Goal: Information Seeking & Learning: Learn about a topic

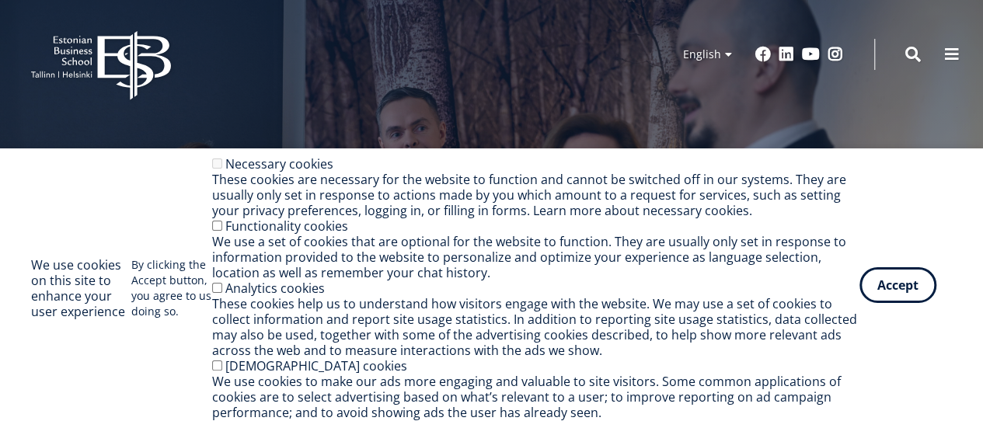
click at [890, 287] on button "Accept" at bounding box center [897, 285] width 77 height 36
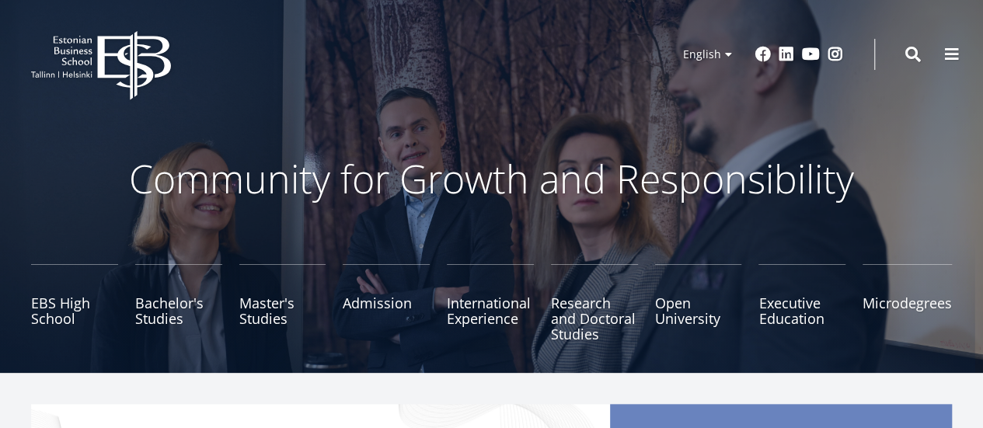
scroll to position [42, 0]
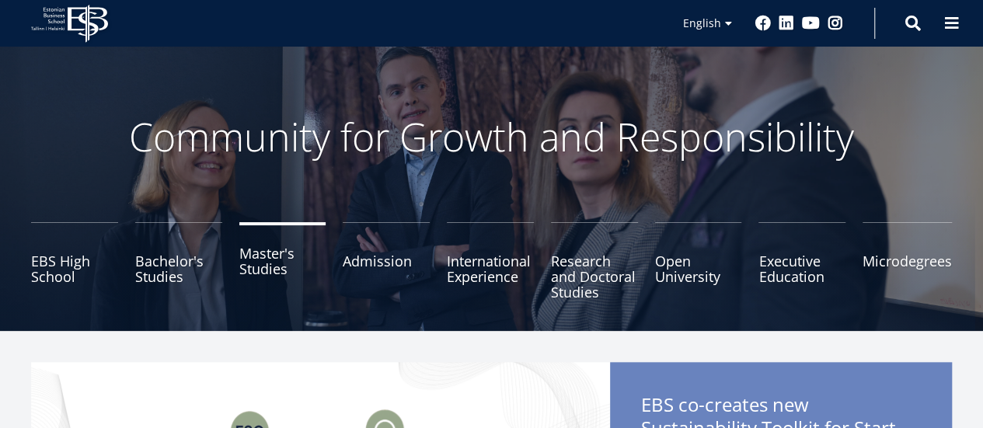
click at [267, 269] on link "Master's Studies" at bounding box center [282, 261] width 87 height 78
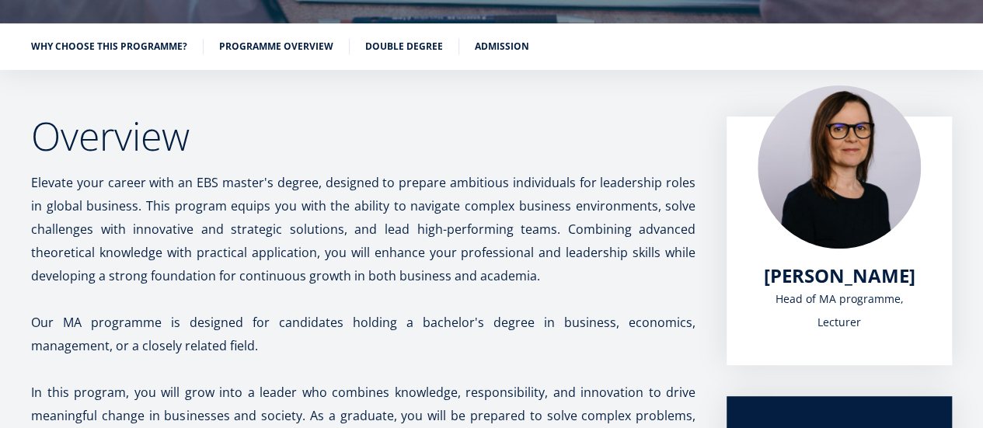
scroll to position [228, 0]
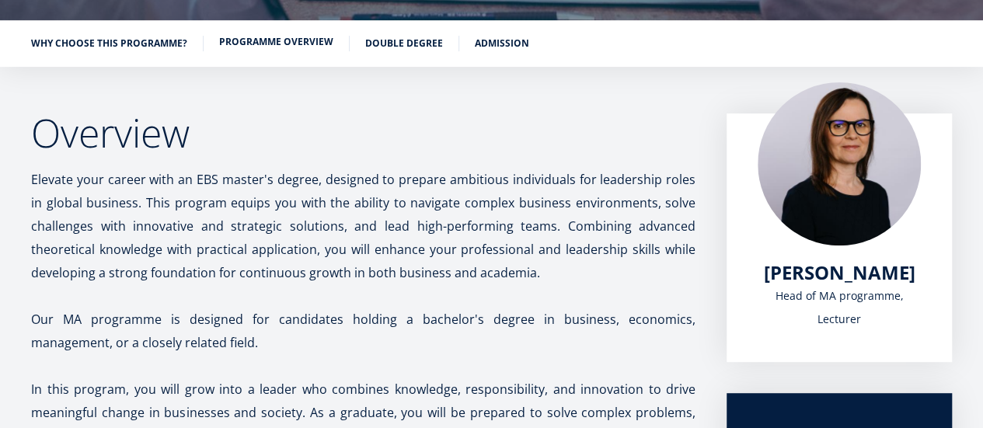
click at [266, 42] on link "Programme overview" at bounding box center [276, 42] width 114 height 16
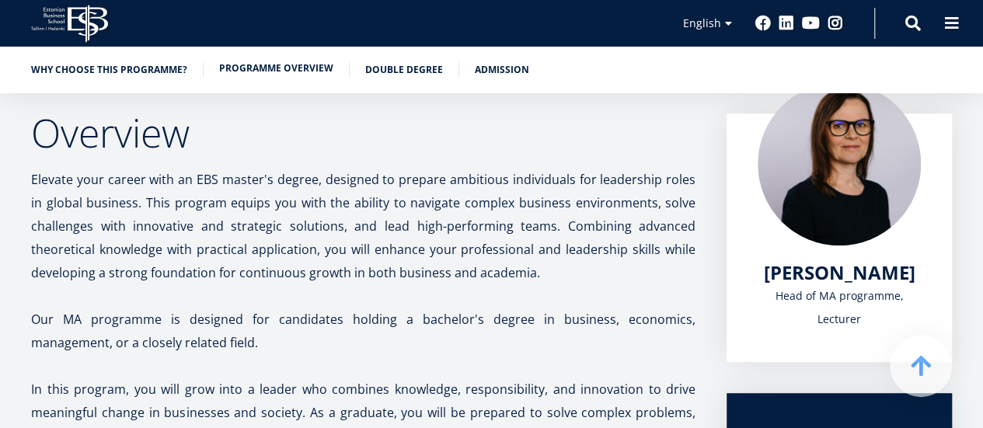
scroll to position [1269, 0]
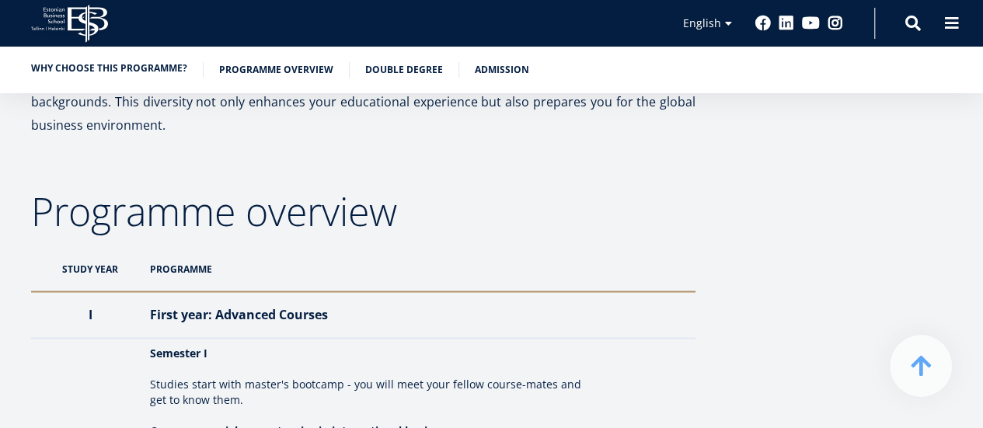
click at [117, 75] on link "Why choose this programme?" at bounding box center [109, 69] width 156 height 16
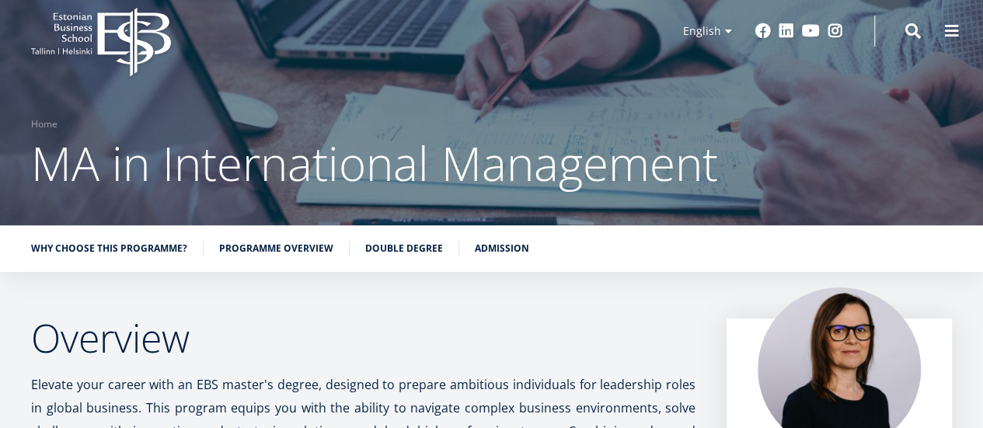
scroll to position [23, 0]
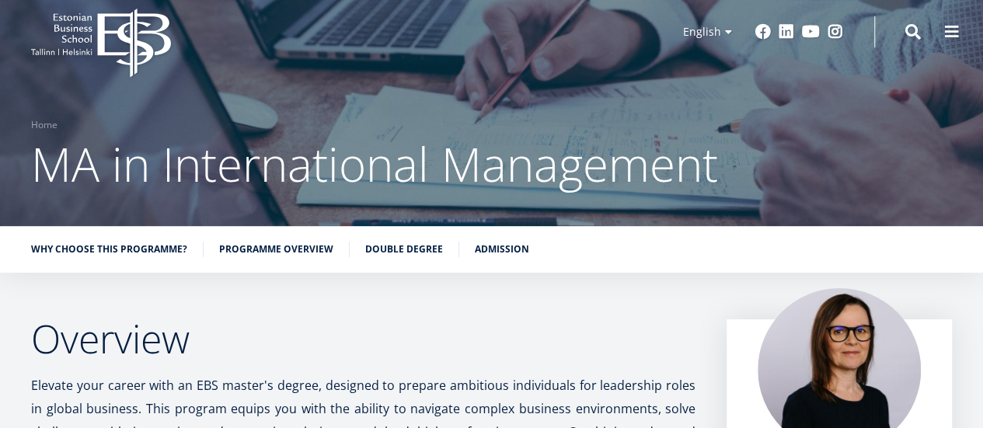
click at [486, 239] on div "Why choose this programme? Programme overview Double Degree Admission" at bounding box center [491, 249] width 983 height 47
click at [499, 254] on link "Admission" at bounding box center [502, 248] width 54 height 16
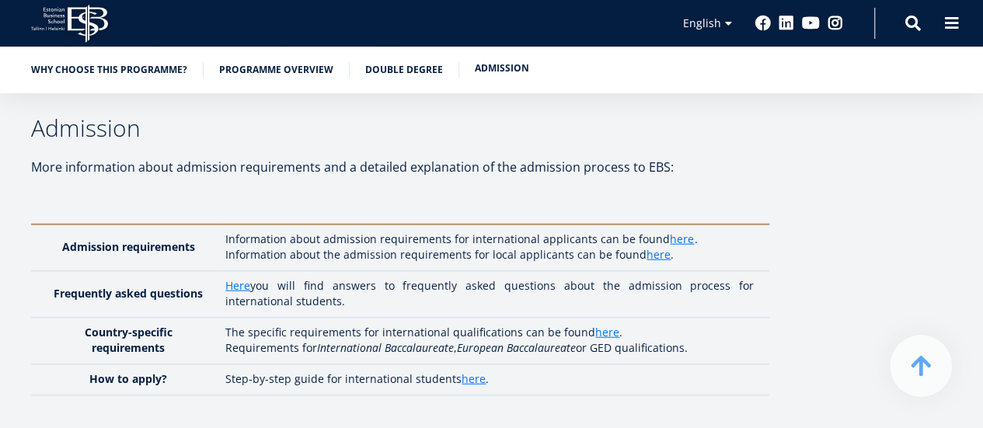
scroll to position [4790, 0]
click at [680, 231] on link "here" at bounding box center [682, 239] width 24 height 16
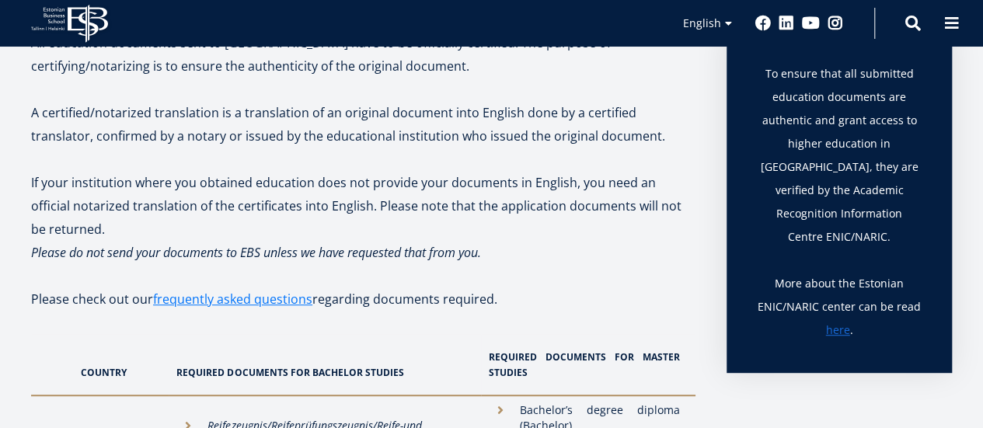
scroll to position [263, 0]
click at [208, 303] on link "frequently asked questions" at bounding box center [232, 299] width 159 height 23
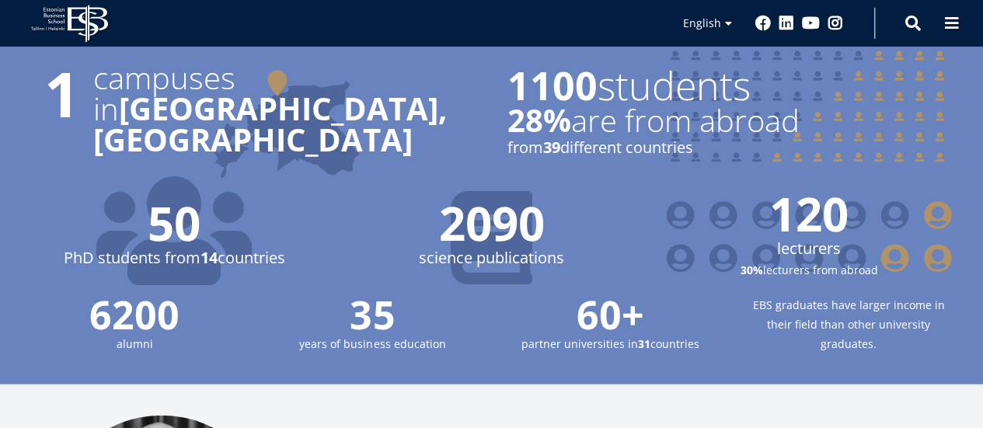
scroll to position [1553, 0]
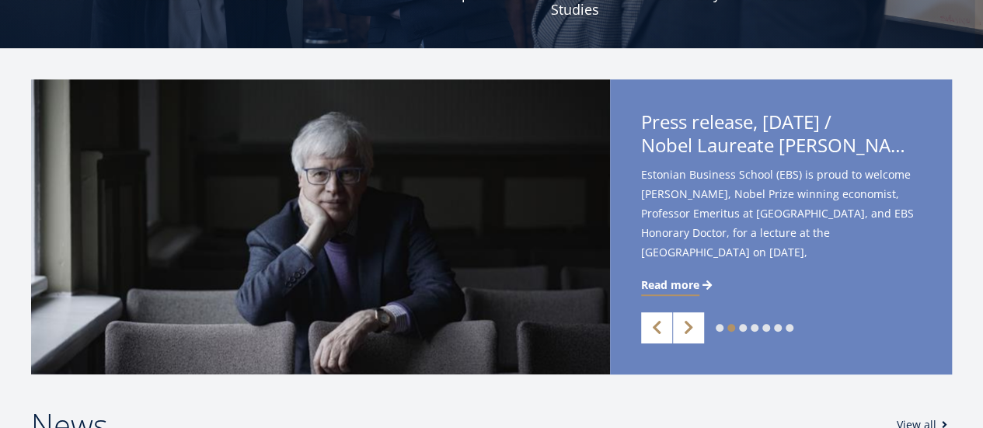
scroll to position [0, 0]
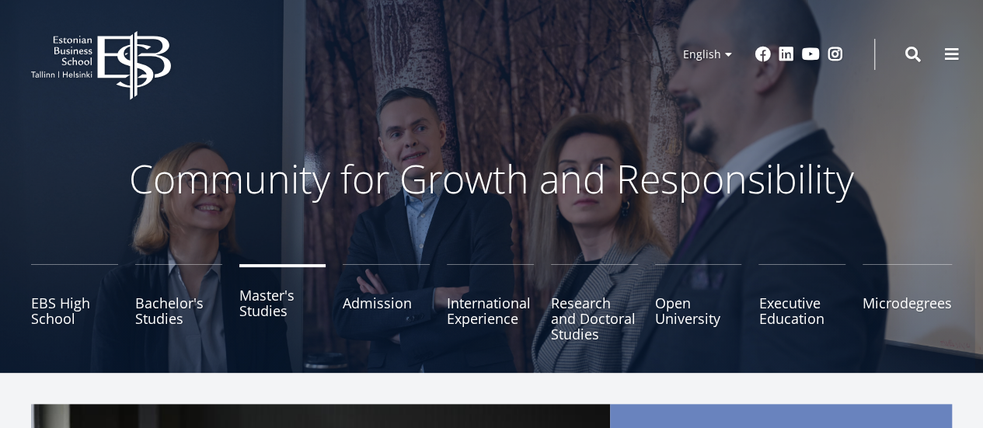
click at [274, 302] on link "Master's Studies" at bounding box center [282, 303] width 87 height 78
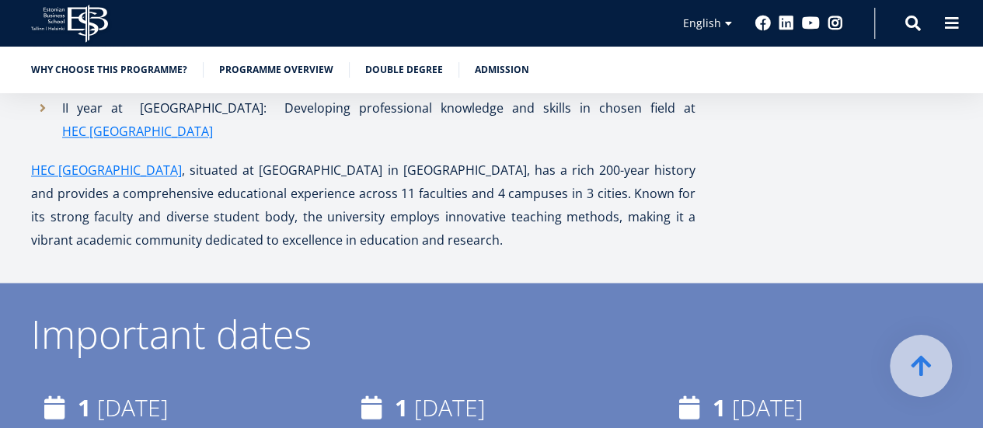
scroll to position [3994, 0]
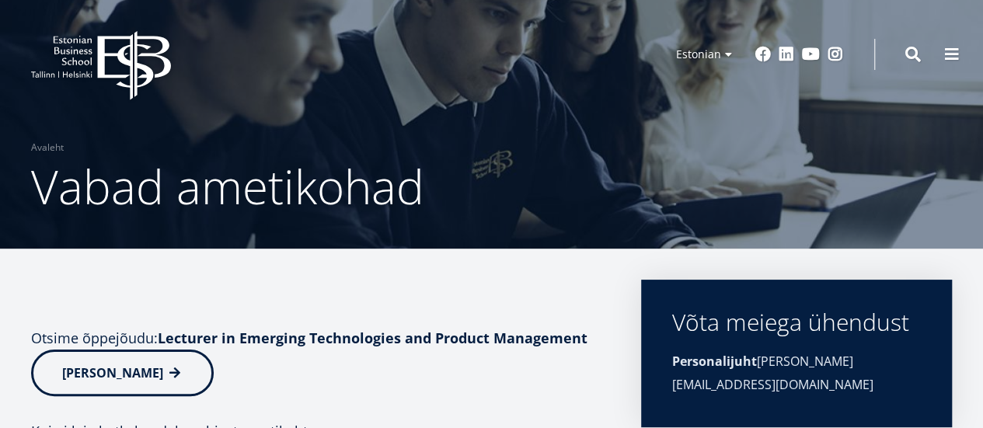
click at [50, 282] on p at bounding box center [320, 291] width 579 height 23
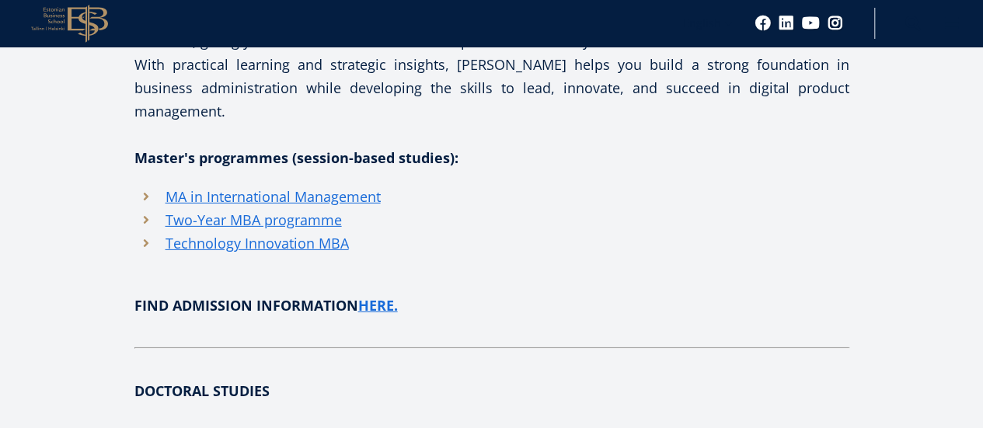
scroll to position [2338, 0]
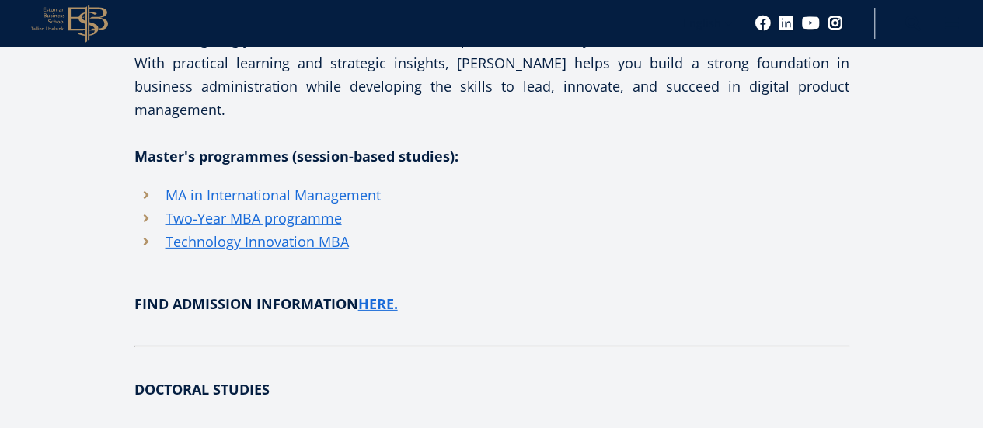
click at [332, 183] on link "MA in International Management" at bounding box center [272, 194] width 215 height 23
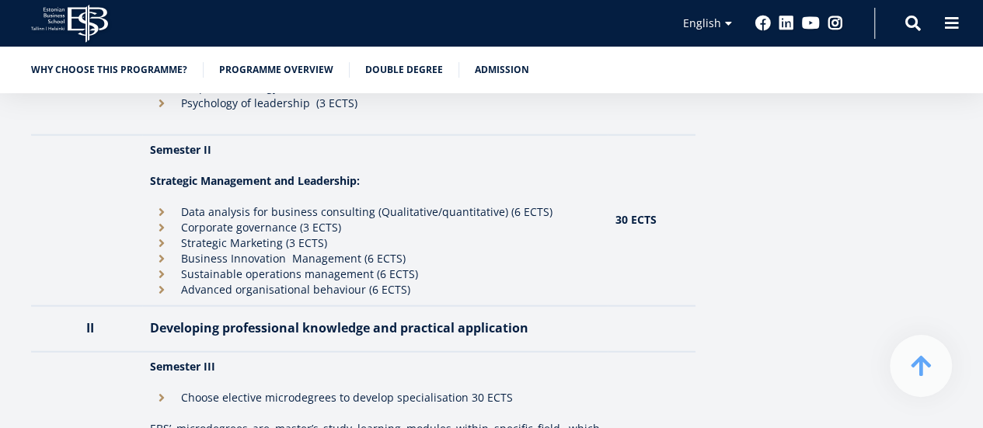
scroll to position [1812, 0]
